Goal: Find specific page/section: Find specific page/section

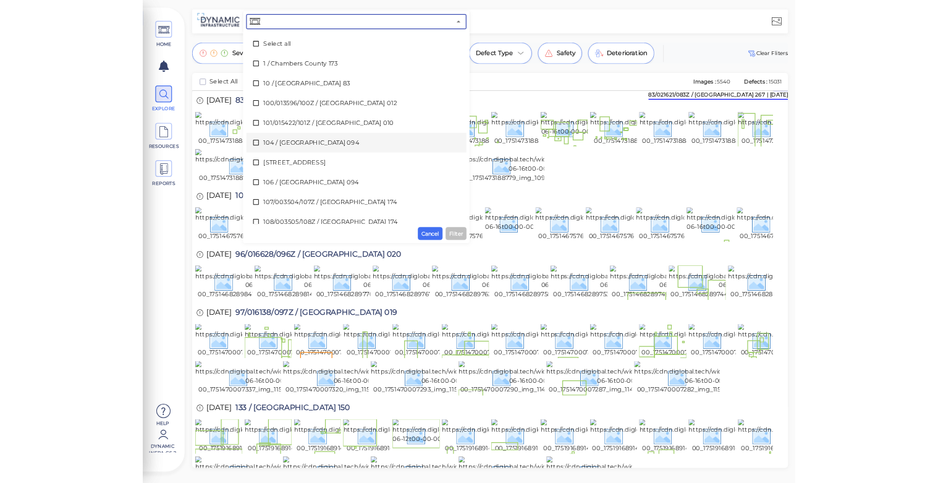
scroll to position [124, 0]
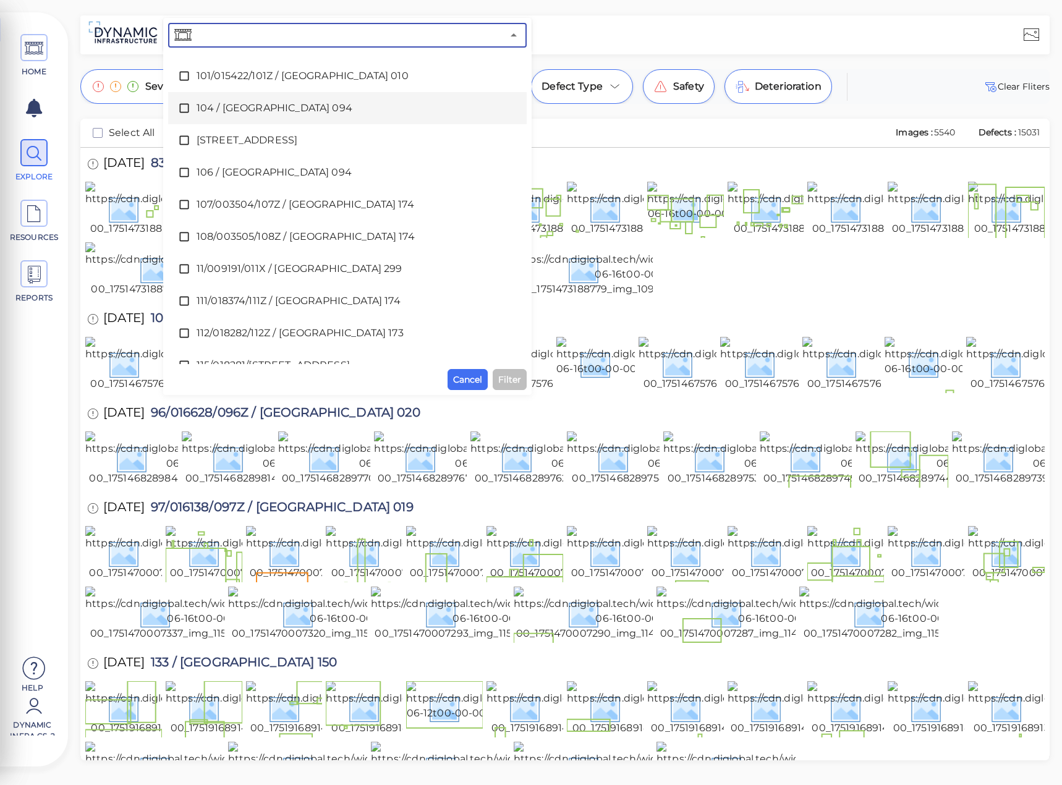
click at [619, 60] on div "HOME EXPLORE RESOURCES REPORTS Help Dynamic Infra CS-2 How to My Display Settin…" at bounding box center [531, 392] width 1062 height 785
click at [613, 122] on div "Mark as Repaired Assign to Work Order Export Images" at bounding box center [526, 132] width 717 height 21
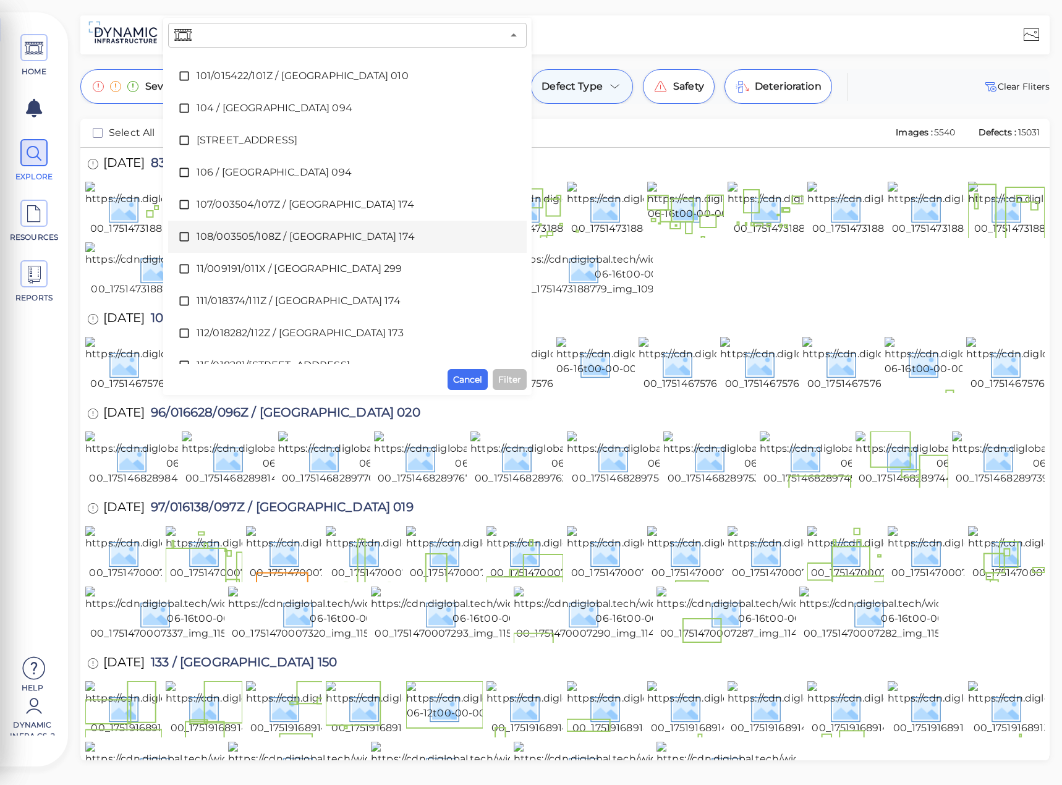
click at [604, 79] on div "Defect Type" at bounding box center [582, 86] width 102 height 35
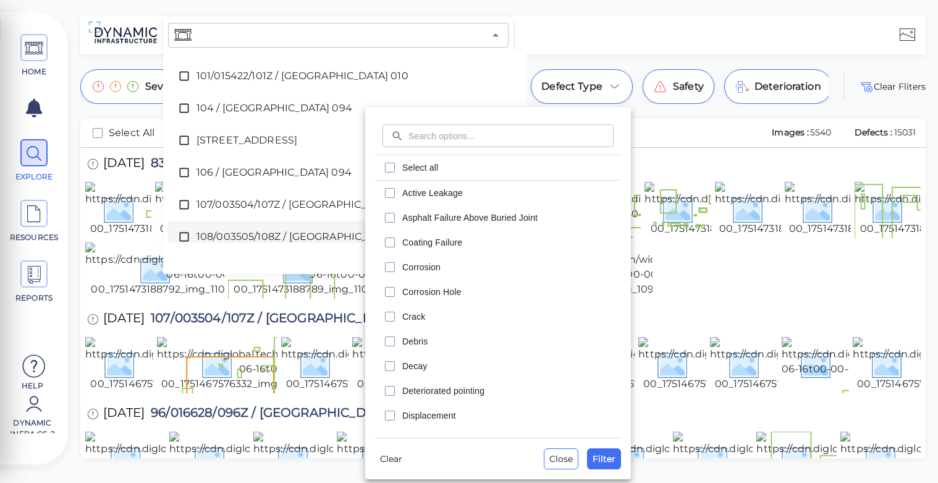
click at [460, 32] on div at bounding box center [469, 241] width 938 height 483
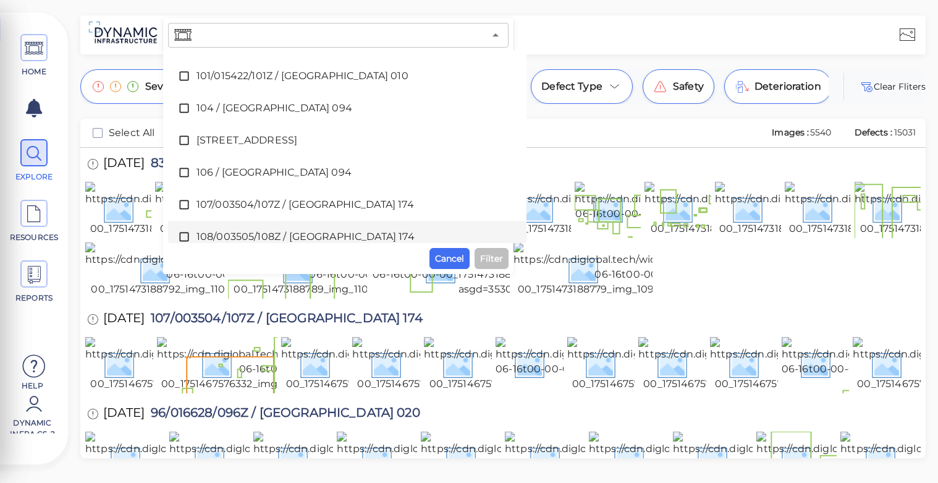
click at [446, 28] on input "text" at bounding box center [339, 35] width 290 height 17
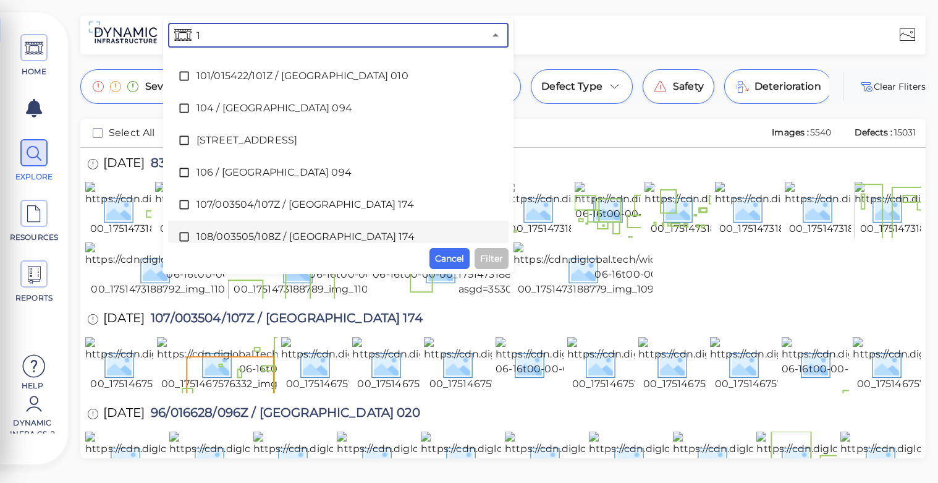
scroll to position [0, 0]
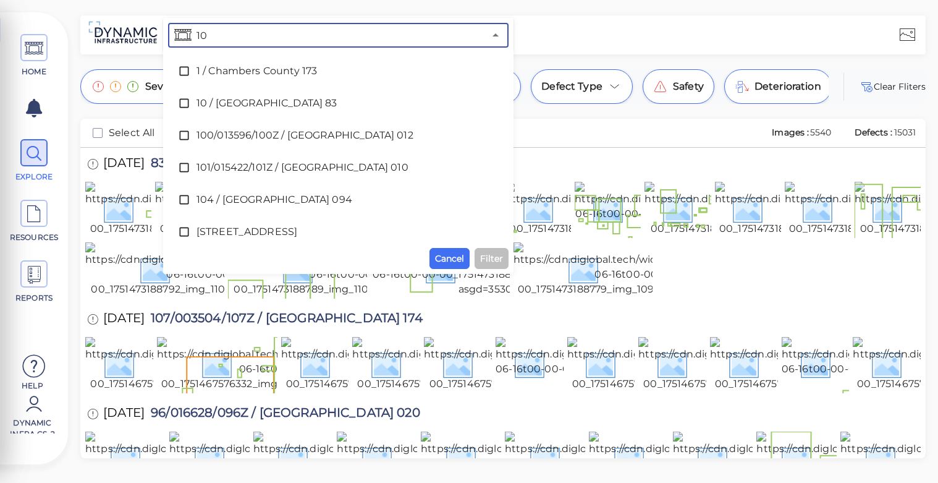
type input "101"
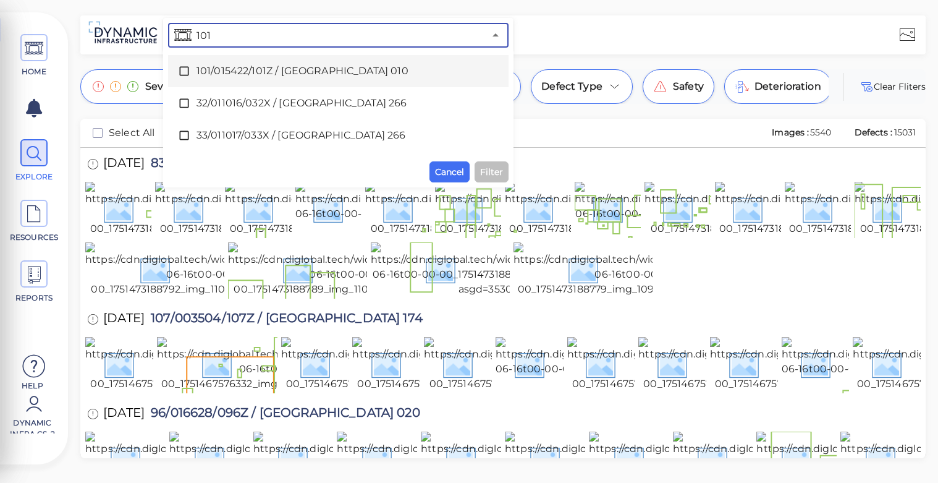
click at [187, 67] on icon at bounding box center [183, 71] width 9 height 9
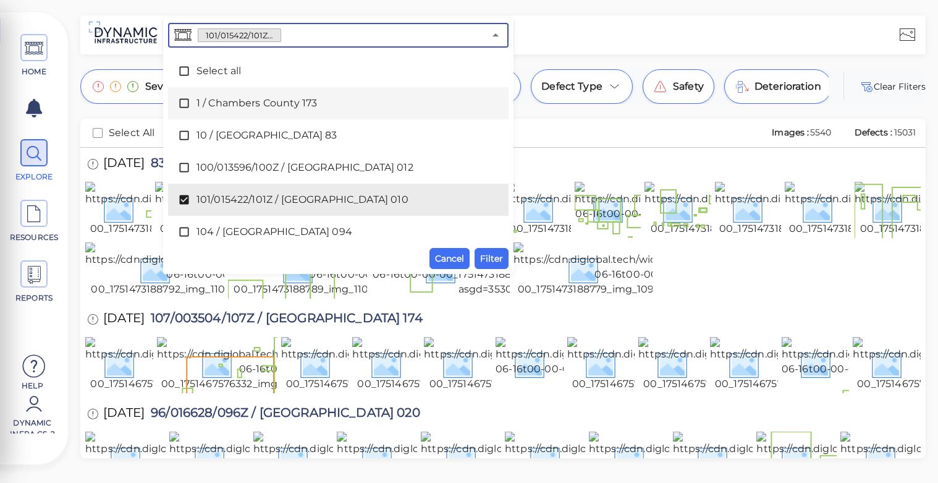
click at [183, 107] on icon at bounding box center [183, 103] width 9 height 9
click at [187, 100] on icon at bounding box center [183, 103] width 9 height 9
click at [181, 101] on icon at bounding box center [184, 103] width 12 height 12
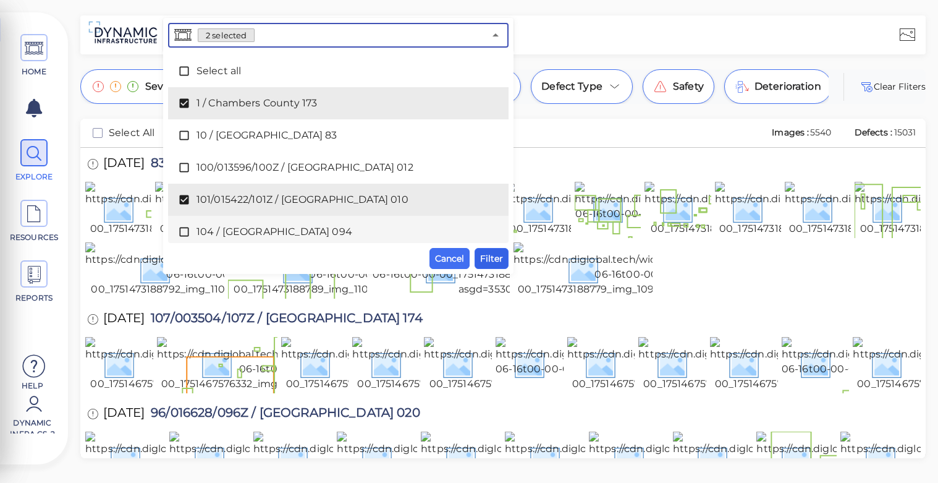
click at [500, 259] on span "Filter" at bounding box center [491, 258] width 23 height 15
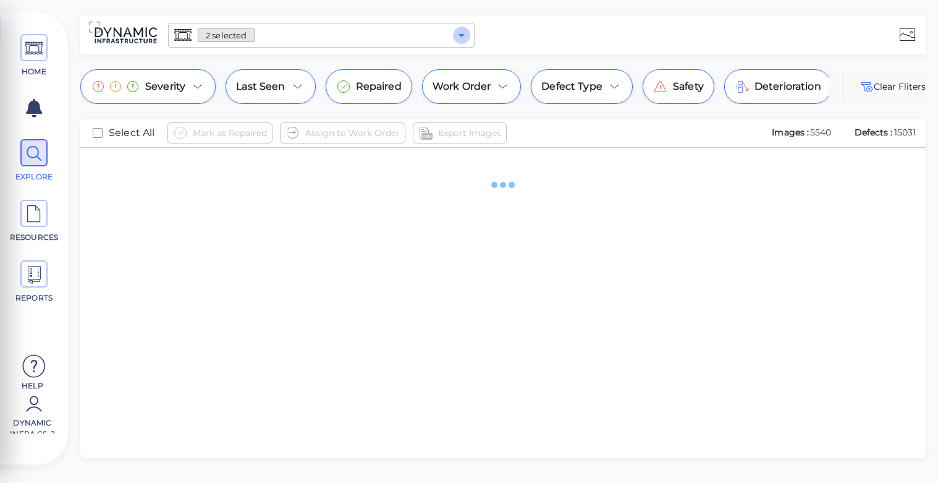
click at [460, 36] on icon "Open" at bounding box center [461, 35] width 15 height 15
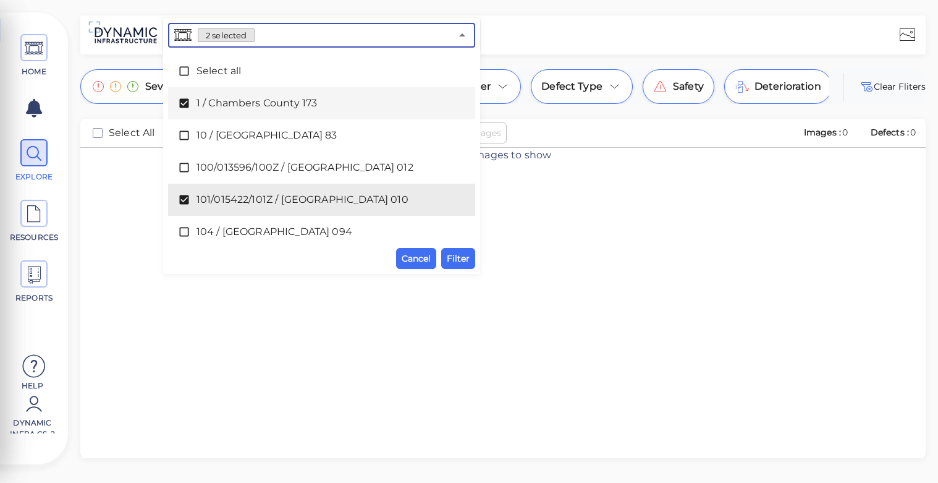
click at [185, 104] on icon at bounding box center [184, 103] width 12 height 12
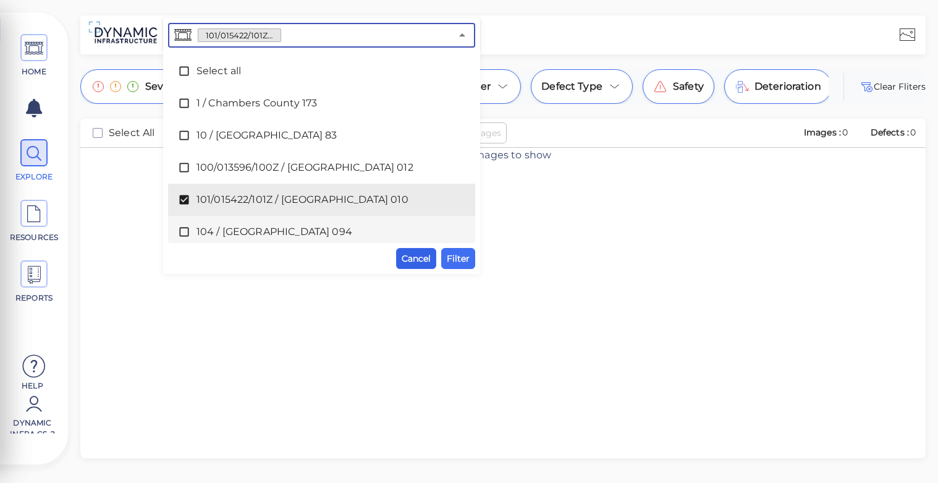
click at [404, 256] on span "Cancel" at bounding box center [416, 258] width 29 height 15
